Goal: Task Accomplishment & Management: Manage account settings

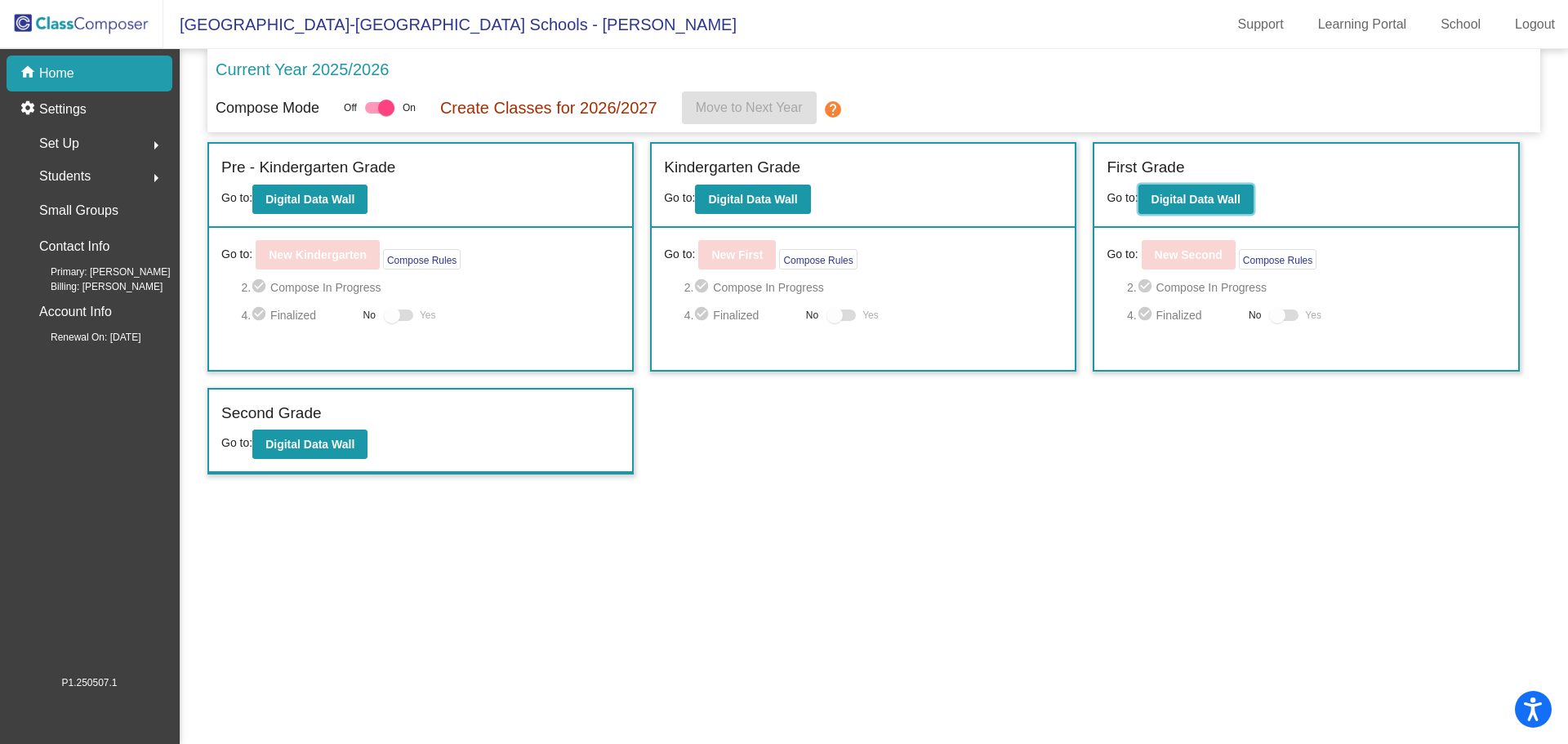
click at [1212, 196] on b "Digital Data Wall" at bounding box center [1196, 198] width 89 height 13
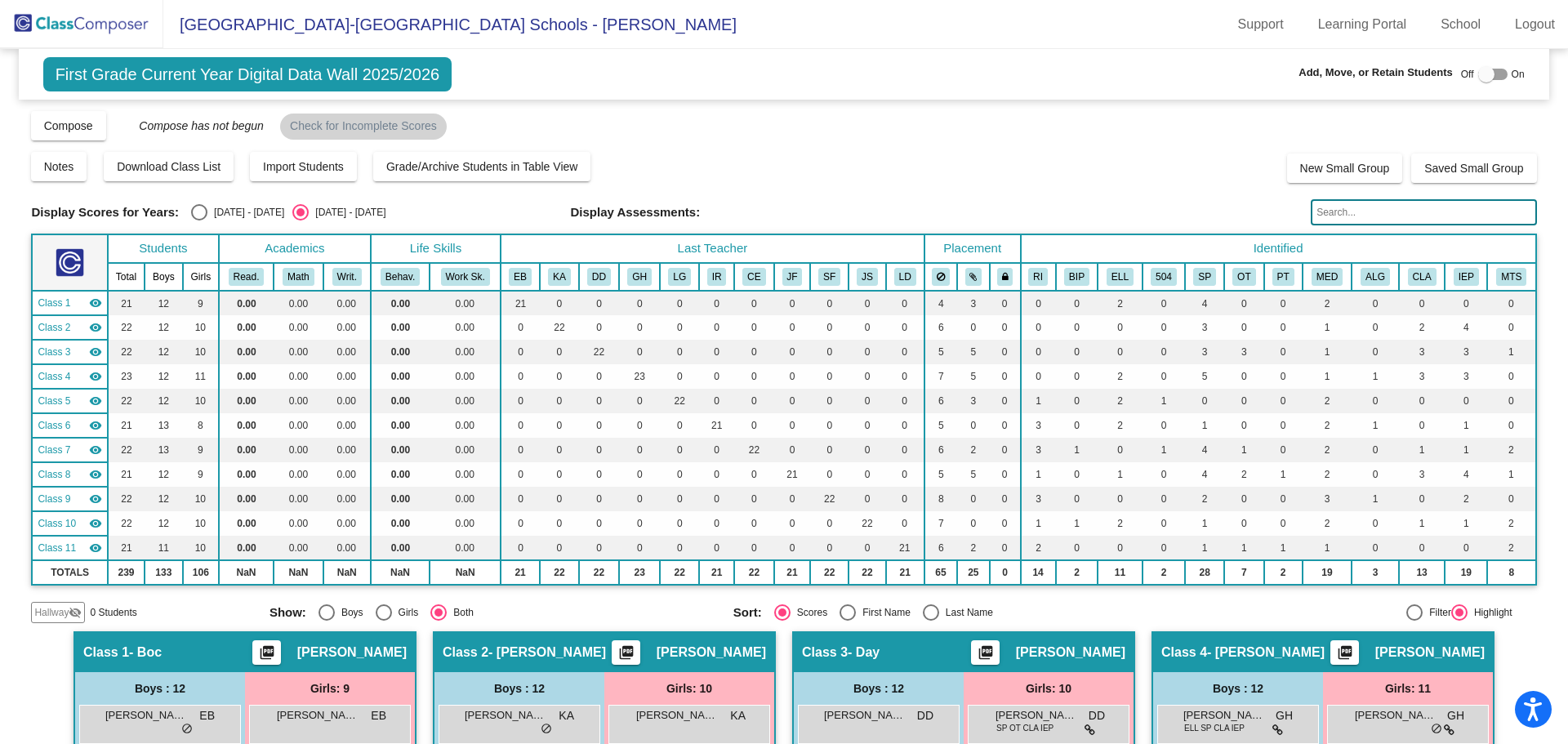
click at [1328, 213] on input "text" at bounding box center [1423, 212] width 225 height 27
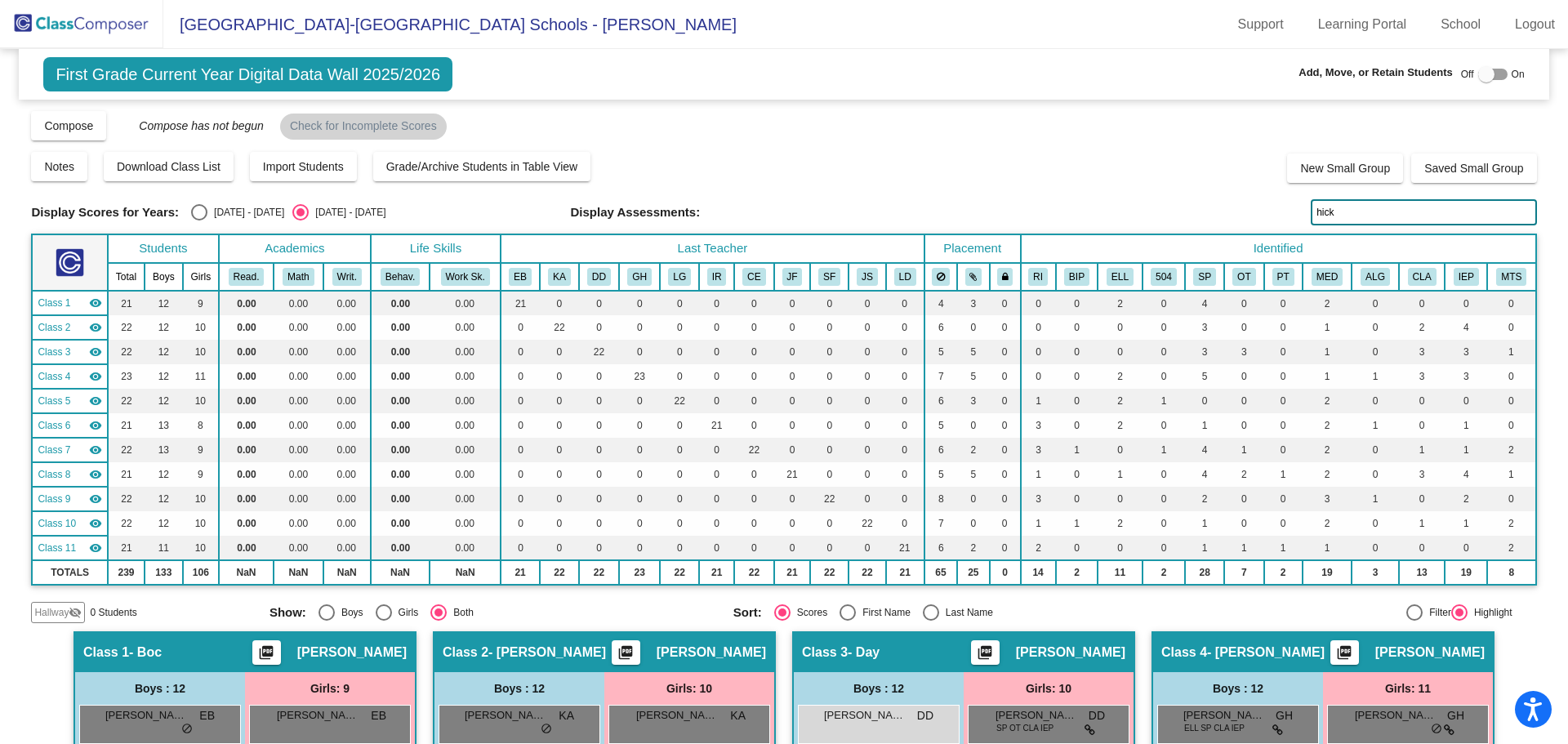
type input "[PERSON_NAME]"
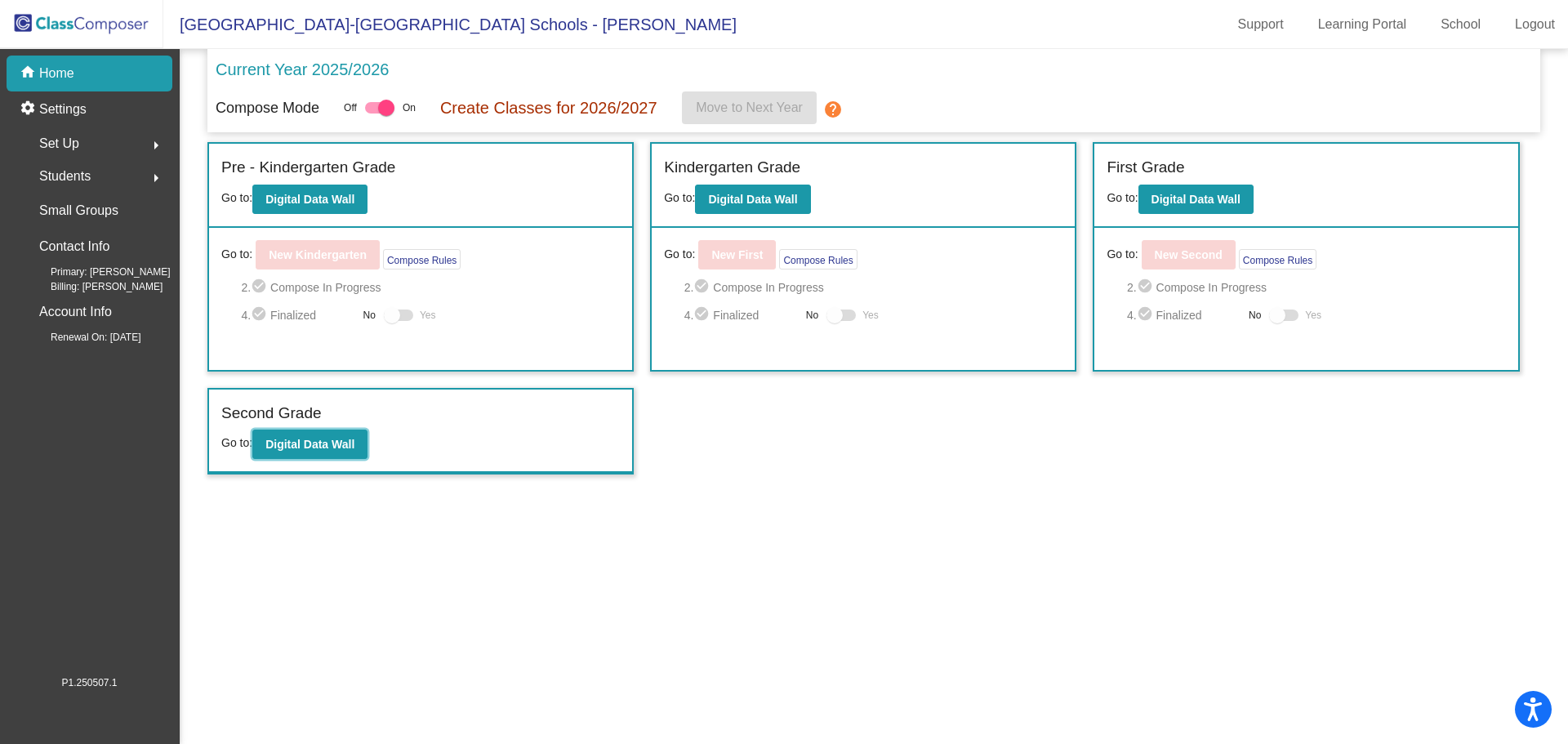
click at [320, 452] on button "Digital Data Wall" at bounding box center [310, 444] width 115 height 29
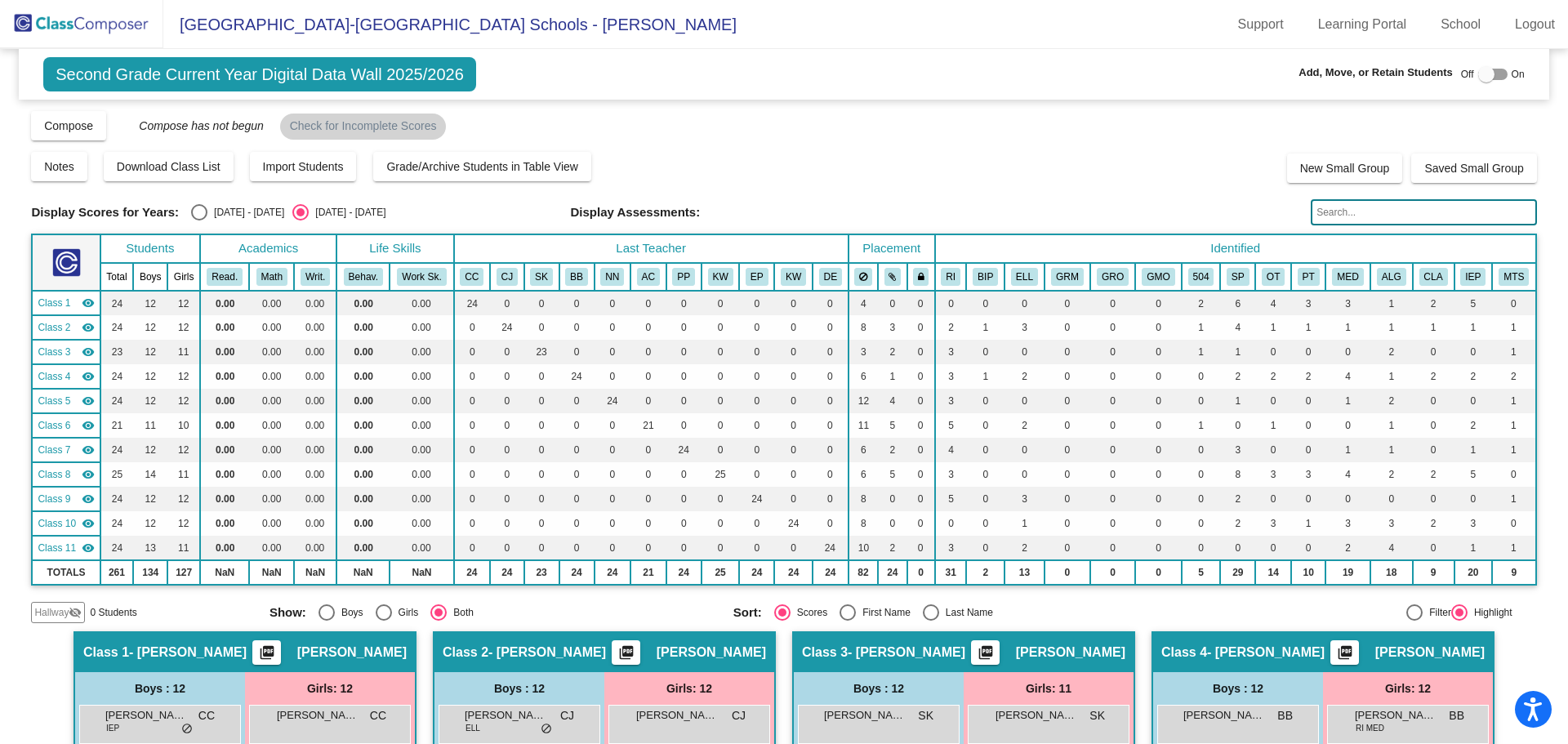
click at [1345, 209] on input "text" at bounding box center [1423, 212] width 225 height 27
type input "[PERSON_NAME]"
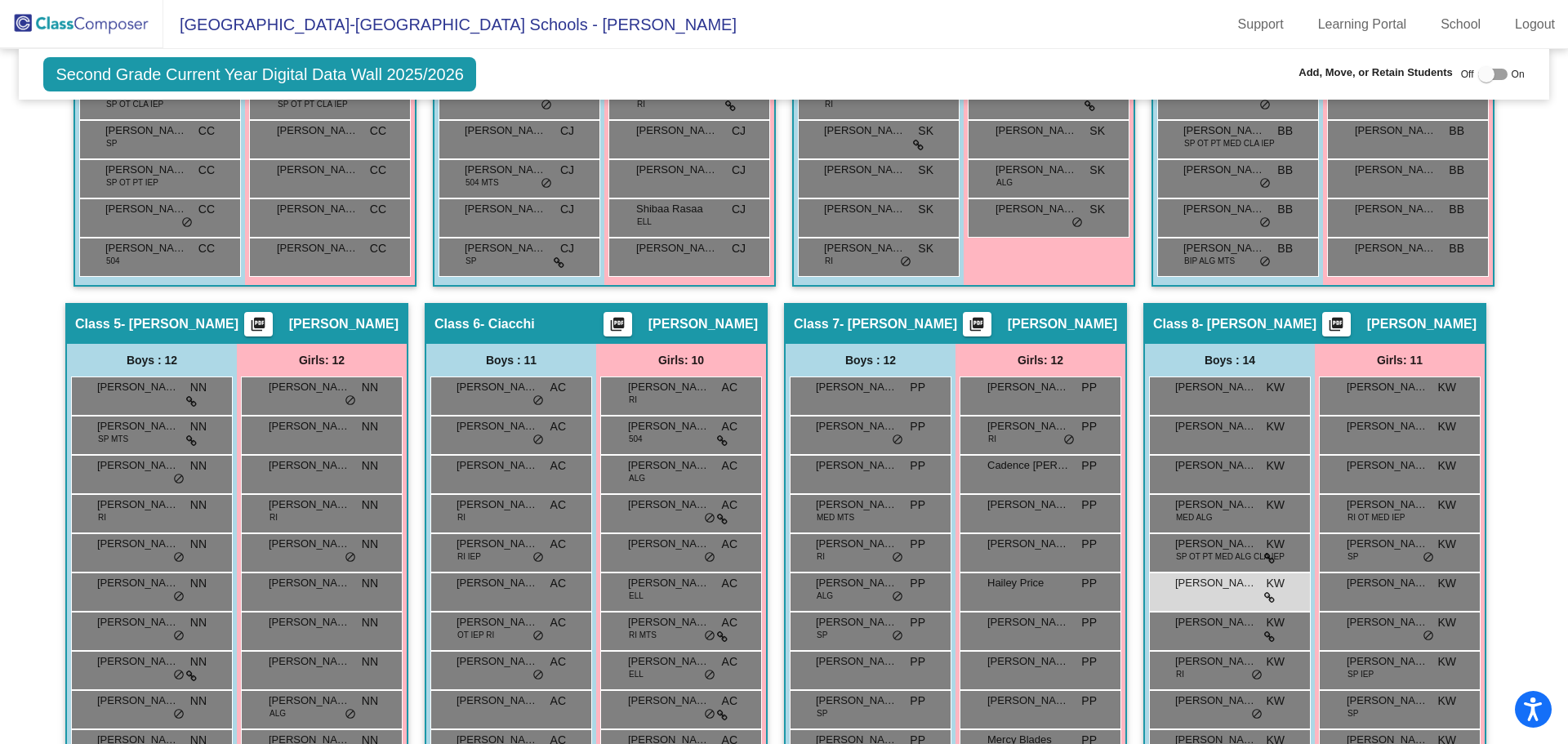
scroll to position [1061, 0]
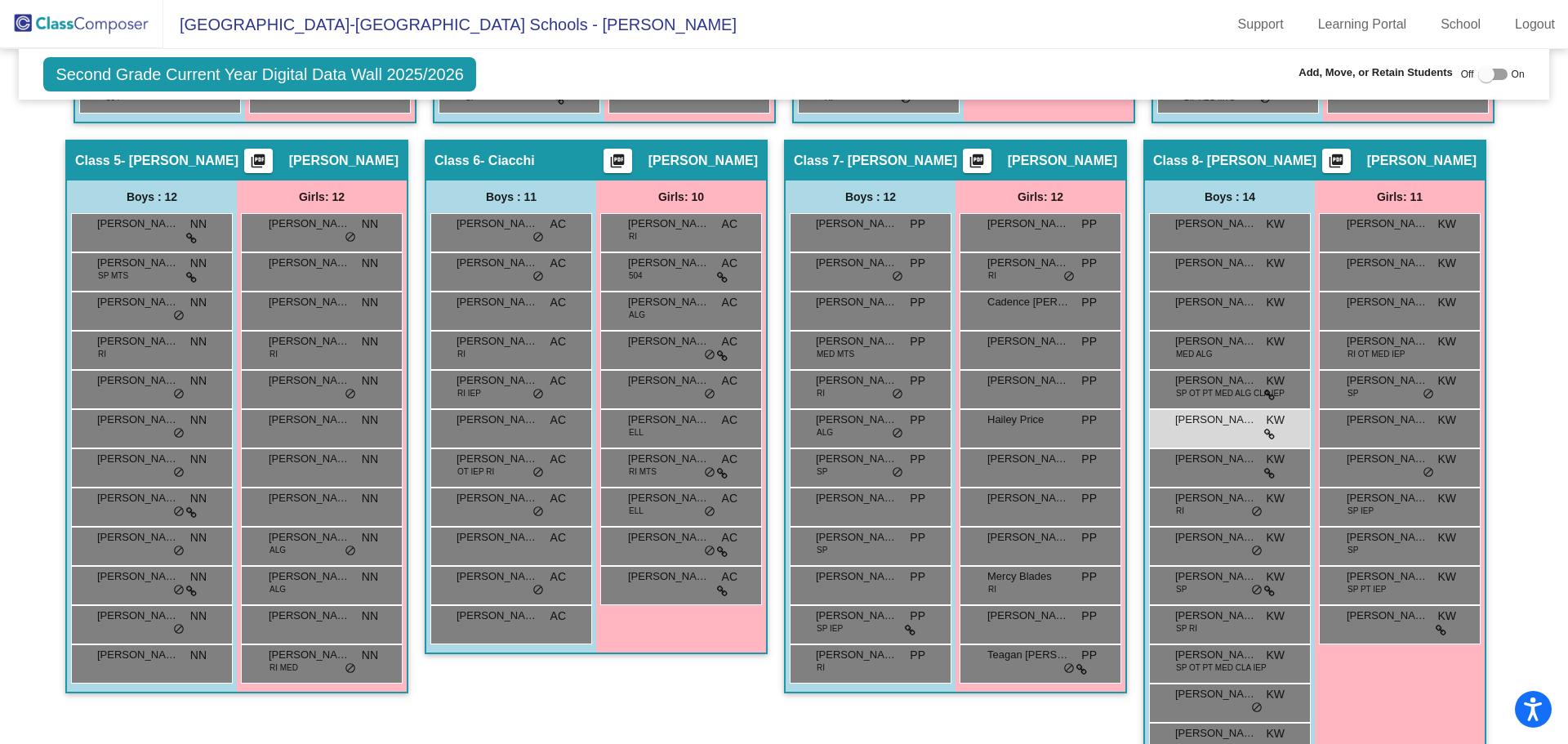
drag, startPoint x: 1204, startPoint y: 436, endPoint x: 1184, endPoint y: 437, distance: 20.0
click at [1184, 437] on div "[PERSON_NAME] lock do_not_disturb_alt" at bounding box center [1228, 426] width 156 height 33
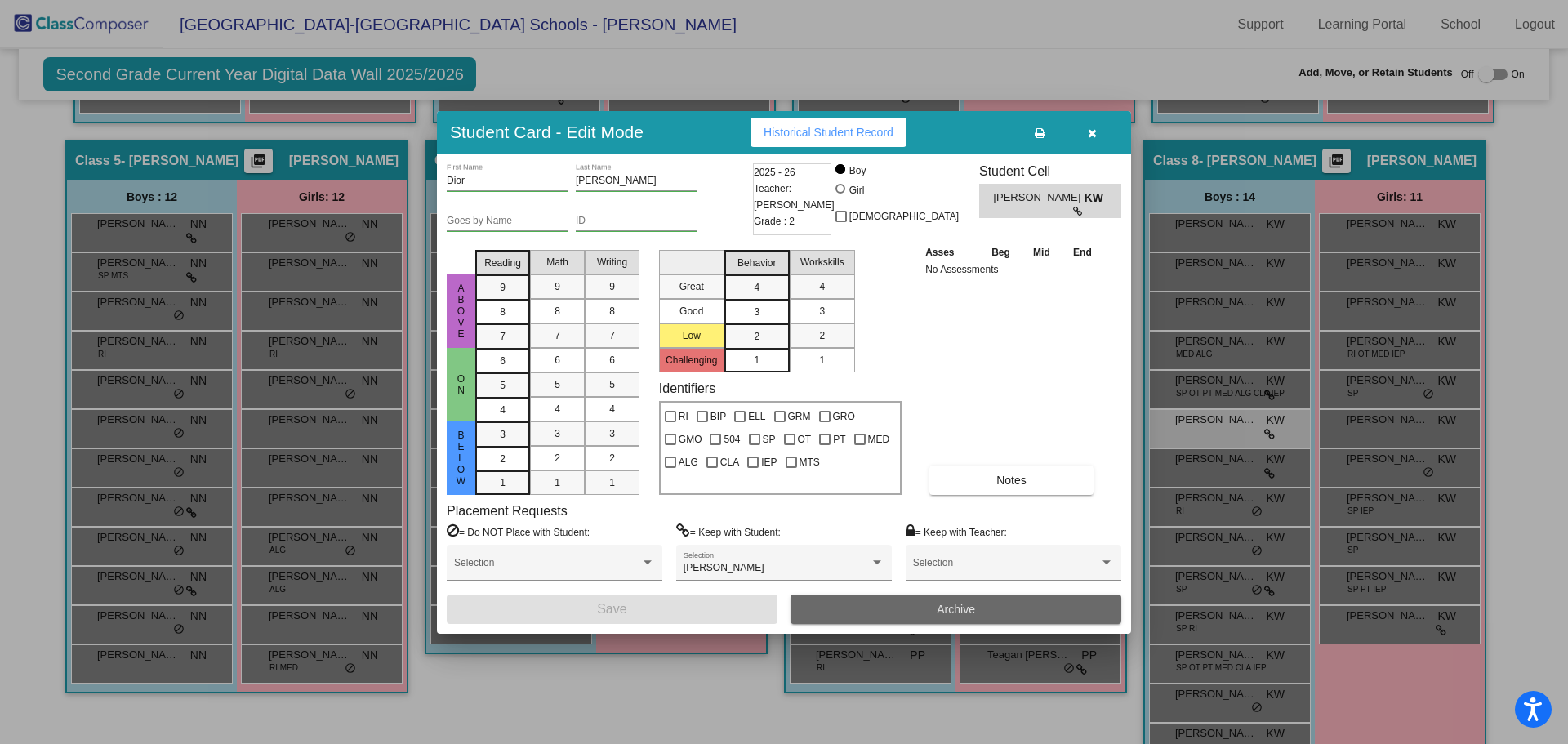
click at [956, 607] on span "Archive" at bounding box center [956, 608] width 38 height 13
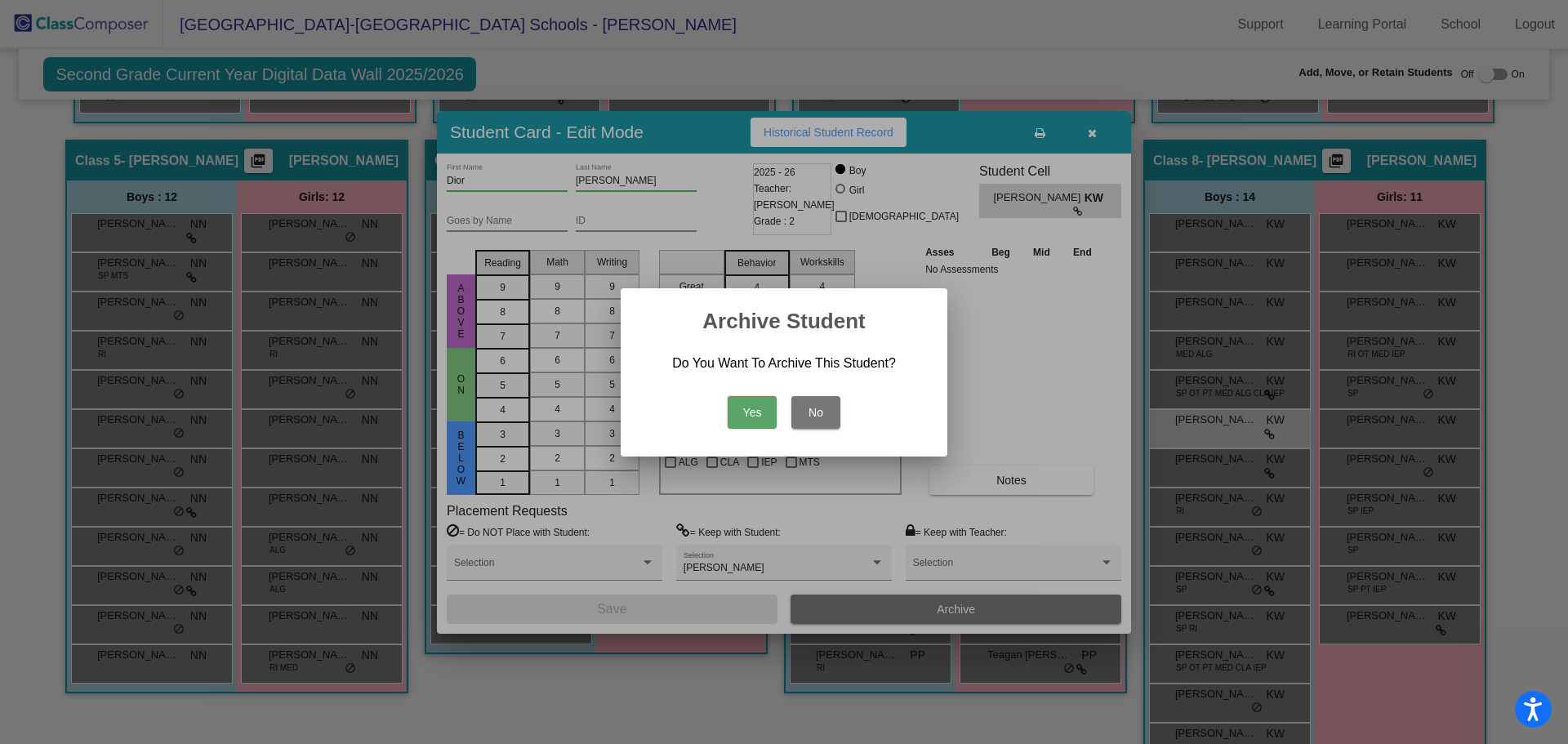
click at [745, 410] on button "Yes" at bounding box center [751, 412] width 49 height 32
